Goal: Information Seeking & Learning: Learn about a topic

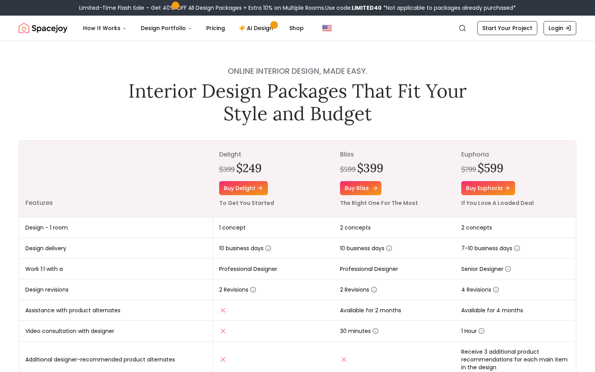
click at [377, 187] on icon at bounding box center [375, 188] width 6 height 6
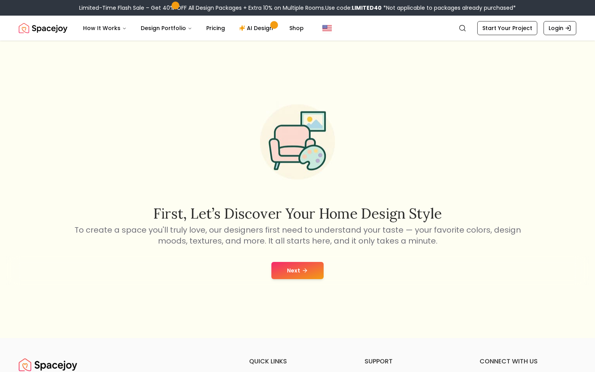
click at [297, 273] on button "Next" at bounding box center [297, 270] width 52 height 17
